Goal: Find specific page/section: Find specific page/section

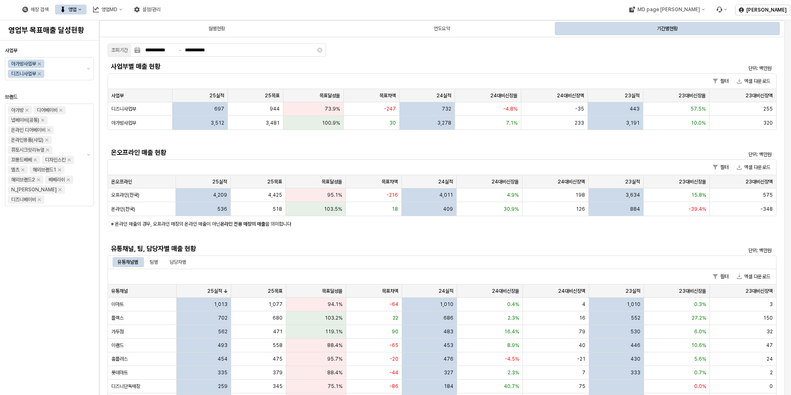
scroll to position [166, 0]
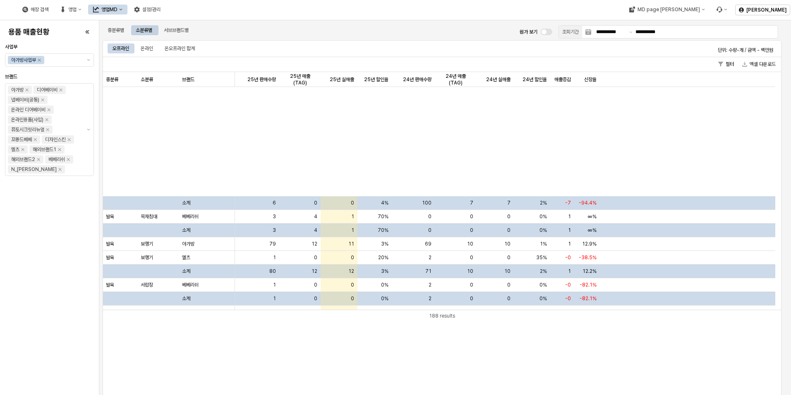
scroll to position [248, 0]
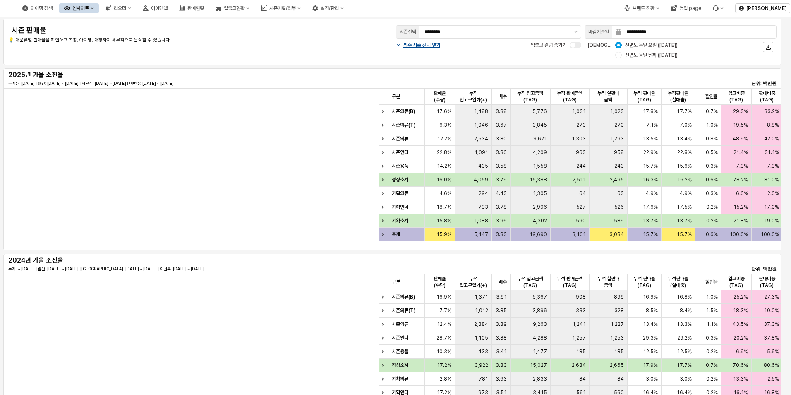
scroll to position [0, 501]
